Goal: Transaction & Acquisition: Purchase product/service

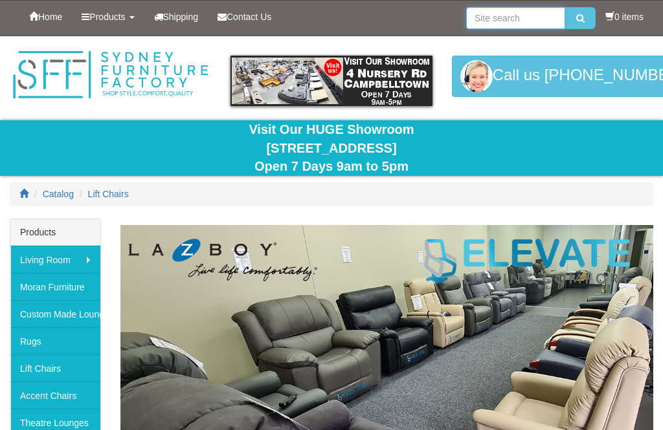
click at [497, 19] on input "search" at bounding box center [515, 18] width 99 height 22
type input "Electric recliner"
click at [577, 18] on button "submit" at bounding box center [580, 18] width 30 height 22
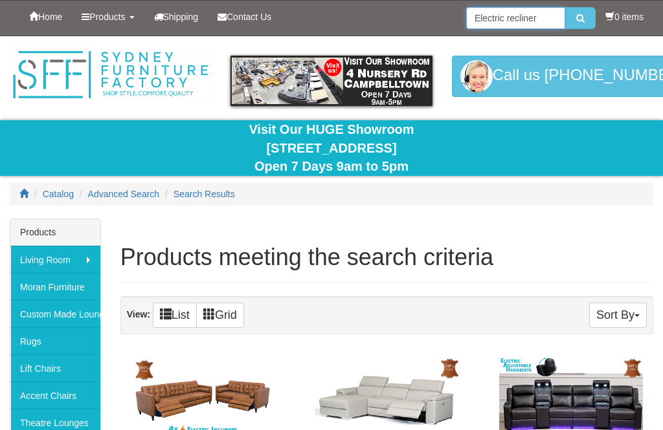
click at [538, 20] on input "Electric recliner" at bounding box center [515, 18] width 99 height 22
type input "E"
type input "Single electric recliner chair"
click at [581, 25] on button "submit" at bounding box center [580, 18] width 30 height 22
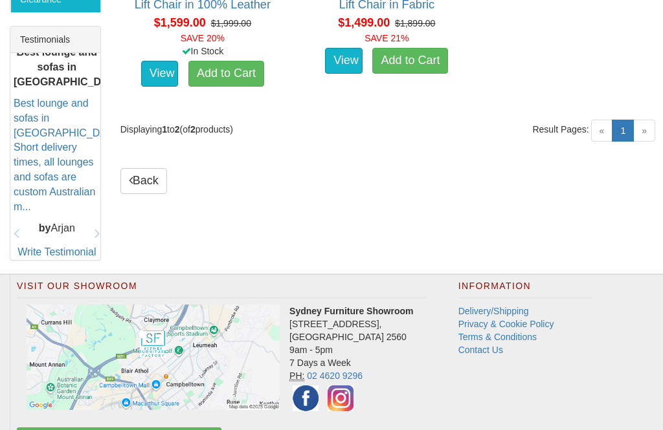
scroll to position [553, 0]
